Goal: Use online tool/utility: Utilize a website feature to perform a specific function

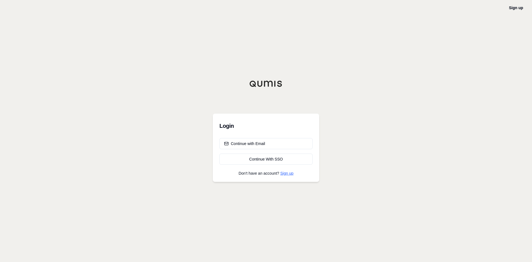
click at [282, 175] on link "Sign up" at bounding box center [287, 173] width 13 height 4
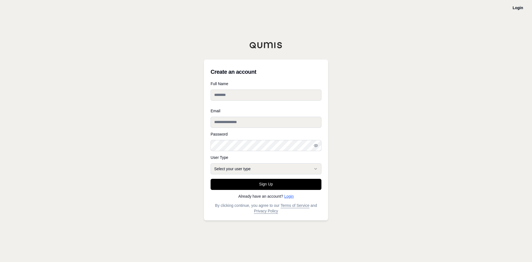
click at [289, 197] on link "Login" at bounding box center [288, 196] width 9 height 4
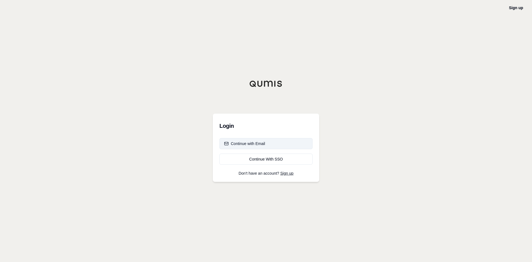
click at [266, 143] on button "Continue with Email" at bounding box center [266, 143] width 93 height 11
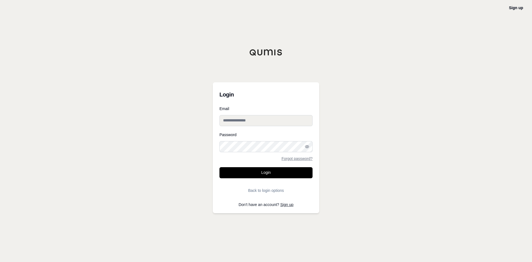
type input "**********"
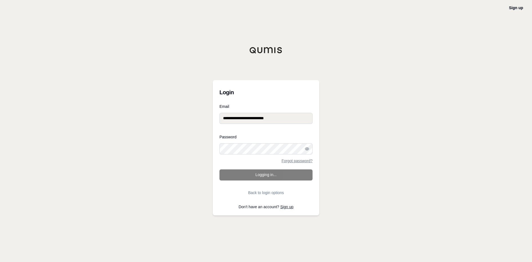
click at [266, 177] on form "**********" at bounding box center [266, 151] width 93 height 94
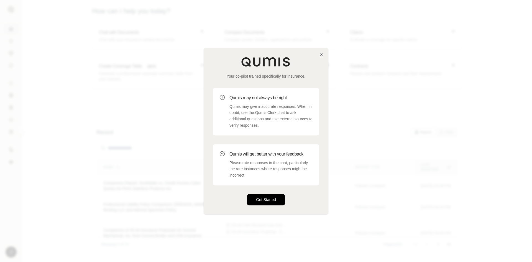
click at [261, 197] on button "Get Started" at bounding box center [266, 199] width 38 height 11
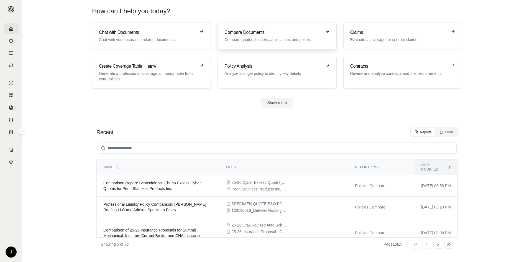
click at [281, 30] on h3 "Compare Documents" at bounding box center [273, 32] width 97 height 7
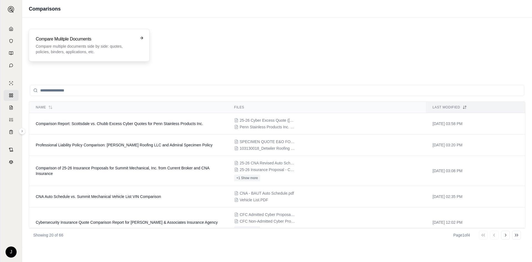
click at [116, 50] on p "Compare multiple documents side by side: quotes, policies, binders, application…" at bounding box center [85, 49] width 99 height 11
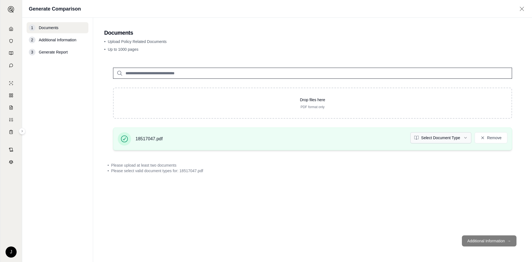
click at [452, 138] on html "J Generate Comparison 1 Documents 2 Additional Information 3 Generate Report Do…" at bounding box center [266, 131] width 532 height 262
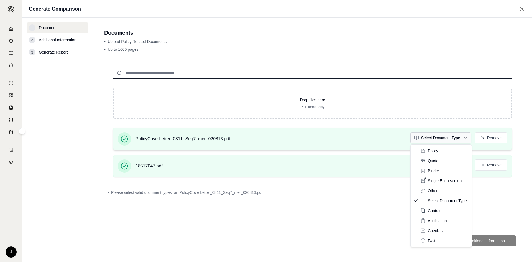
click at [415, 137] on html "J Generate Comparison 1 Documents 2 Additional Information 3 Generate Report Do…" at bounding box center [266, 131] width 532 height 262
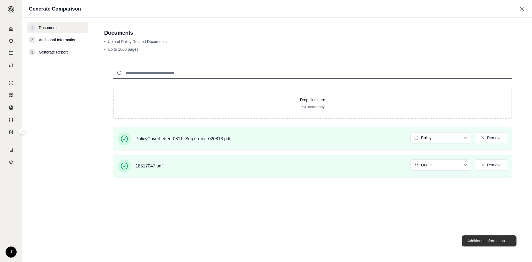
click at [493, 237] on button "Additional Information →" at bounding box center [489, 240] width 55 height 11
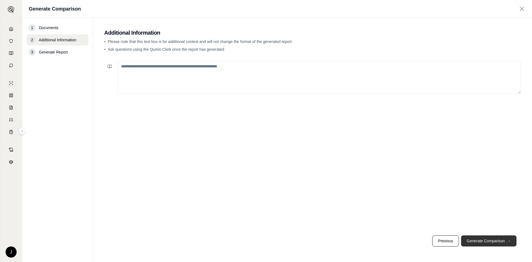
click at [486, 242] on button "Generate Comparison →" at bounding box center [488, 240] width 55 height 11
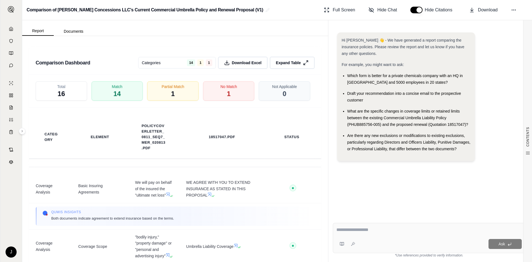
scroll to position [1047, 0]
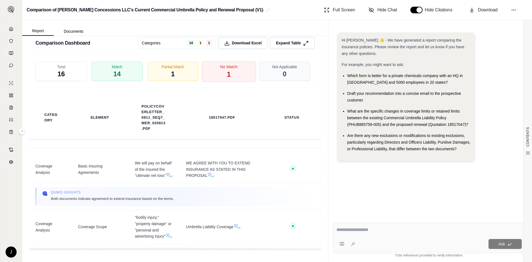
click at [227, 71] on span "1" at bounding box center [229, 74] width 4 height 9
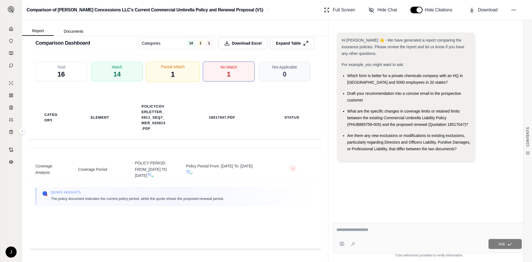
click at [161, 74] on div "Partial Match 1" at bounding box center [173, 71] width 54 height 21
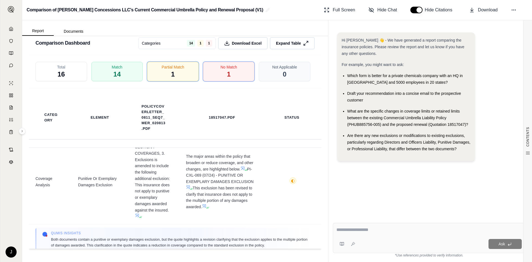
scroll to position [84, 0]
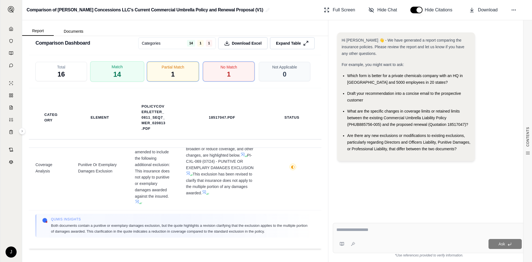
click at [135, 72] on div "Match 14" at bounding box center [117, 71] width 54 height 21
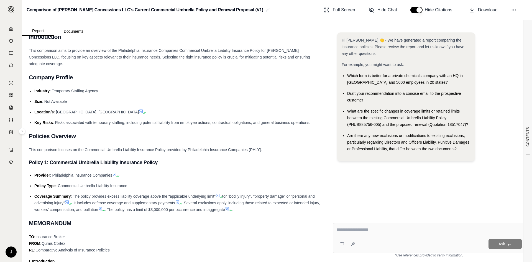
scroll to position [0, 0]
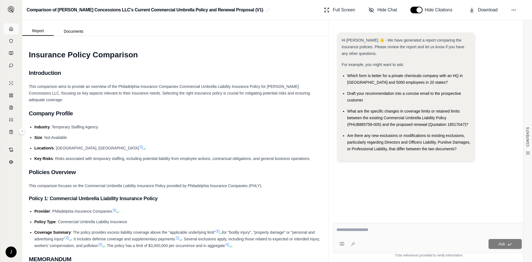
click at [16, 28] on link at bounding box center [11, 28] width 15 height 11
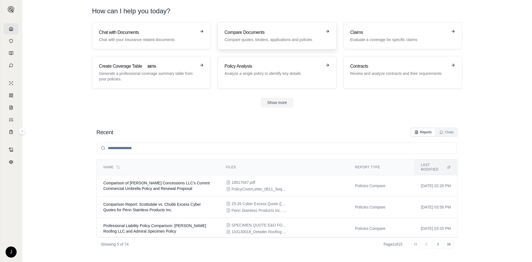
click at [232, 46] on link "Compare Documents Compare quotes, binders, applications and policies" at bounding box center [277, 35] width 119 height 27
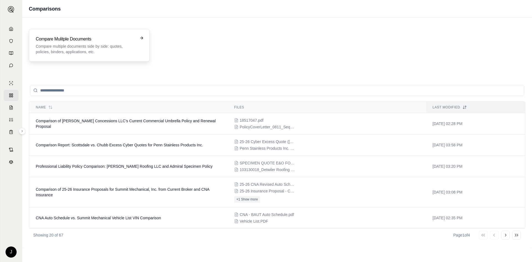
click at [61, 52] on p "Compare multiple documents side by side: quotes, policies, binders, application…" at bounding box center [85, 49] width 99 height 11
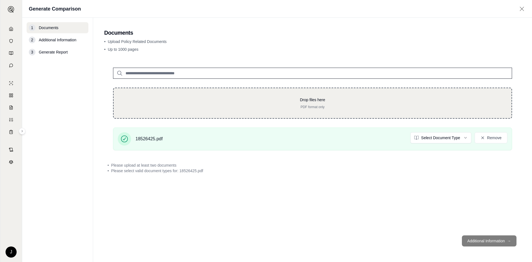
click at [297, 96] on div "Drop files here PDF format only" at bounding box center [312, 103] width 399 height 31
type input "**********"
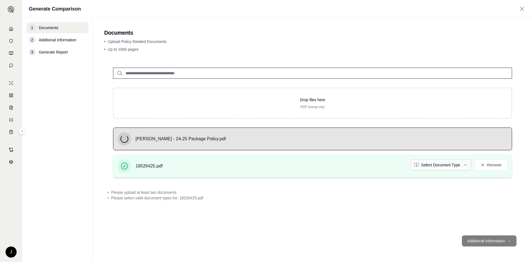
click at [444, 168] on html "J Generate Comparison 1 Documents 2 Additional Information 3 Generate Report Do…" at bounding box center [266, 131] width 532 height 262
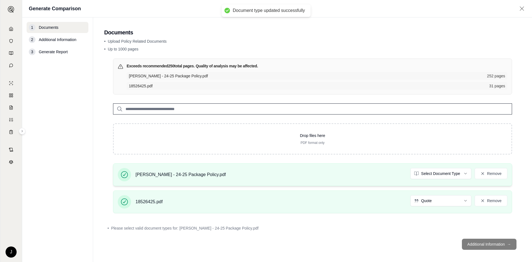
click at [443, 179] on div "[PERSON_NAME] - 24-25 Package Policy.pdf Select Document Type Remove" at bounding box center [313, 174] width 390 height 13
click at [442, 176] on html "Document type updated successfully J Generate Comparison 1 Documents 2 Addition…" at bounding box center [266, 131] width 532 height 262
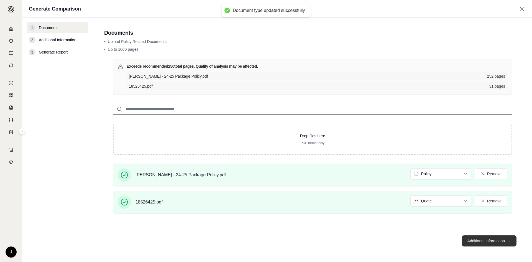
click at [480, 238] on button "Additional Information →" at bounding box center [489, 240] width 55 height 11
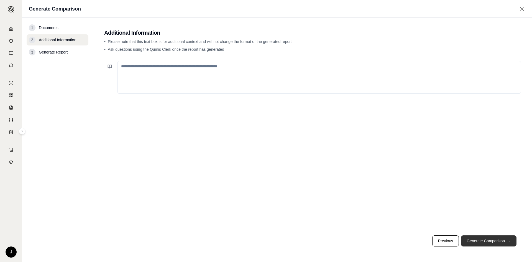
click at [479, 242] on button "Generate Comparison →" at bounding box center [488, 240] width 55 height 11
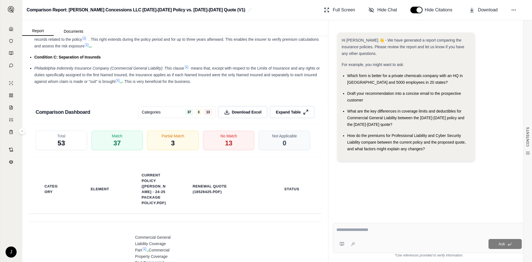
scroll to position [1381, 0]
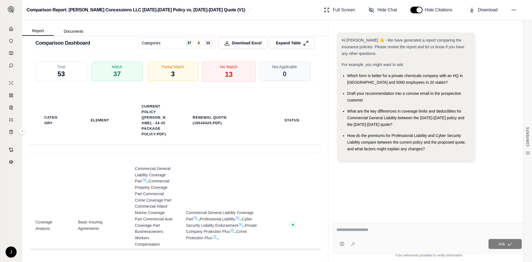
click at [235, 75] on div "No Match 13" at bounding box center [229, 71] width 54 height 21
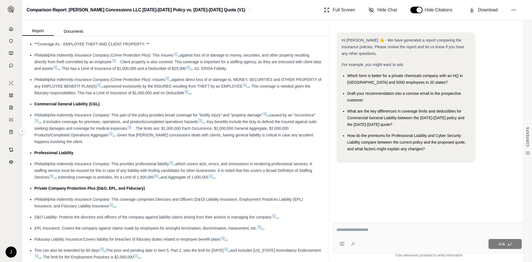
scroll to position [799, 0]
